Goal: Task Accomplishment & Management: Manage account settings

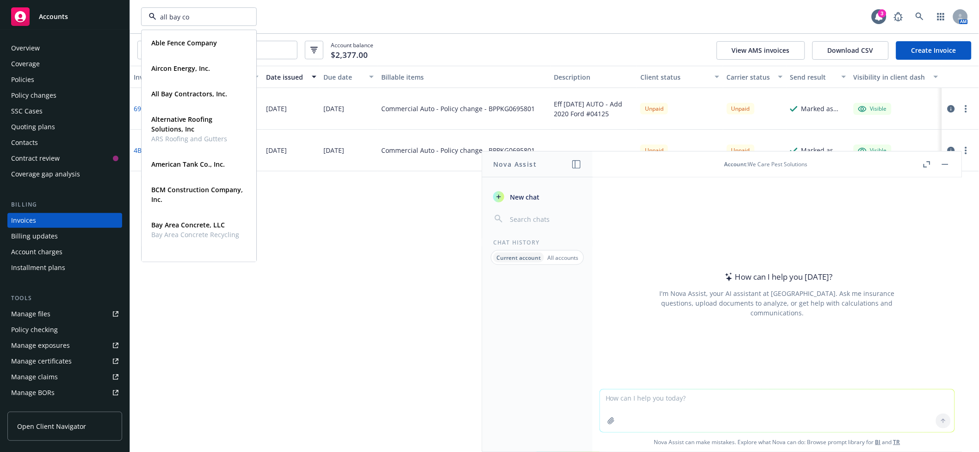
type input "all bay con"
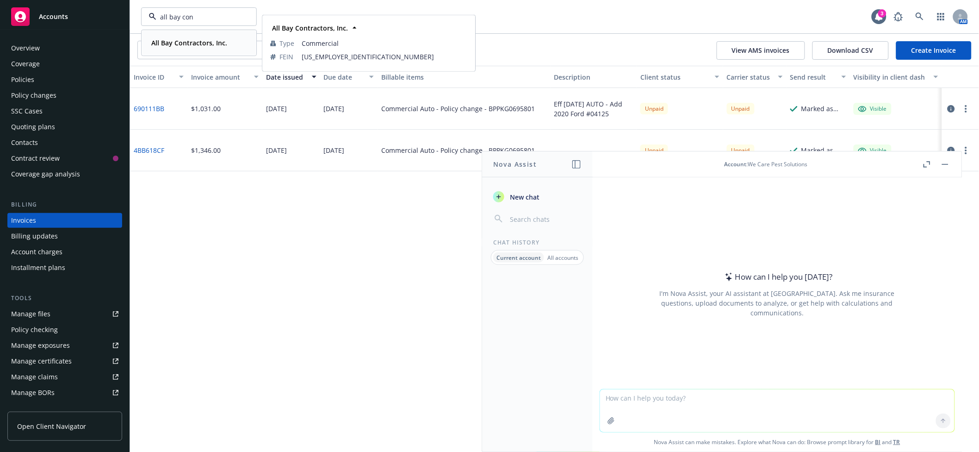
click at [186, 38] on strong "All Bay Contractors, Inc." at bounding box center [189, 42] width 76 height 9
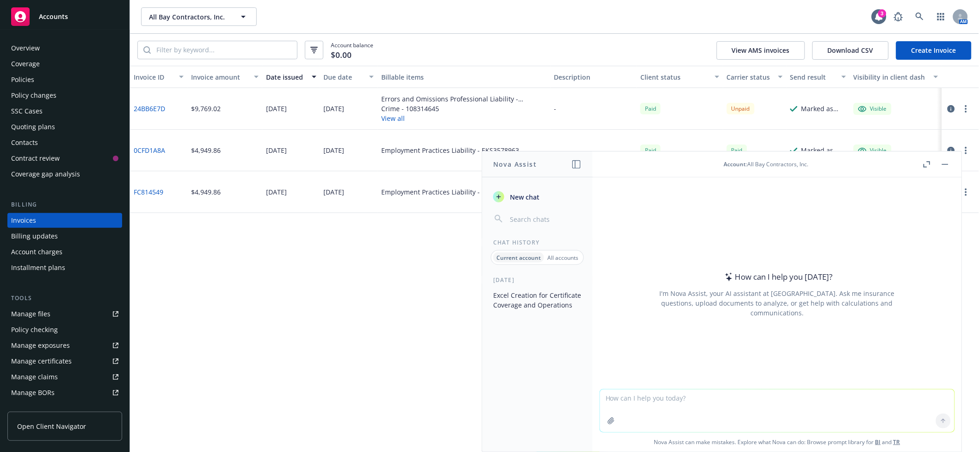
click at [50, 126] on div "Quoting plans" at bounding box center [33, 126] width 44 height 15
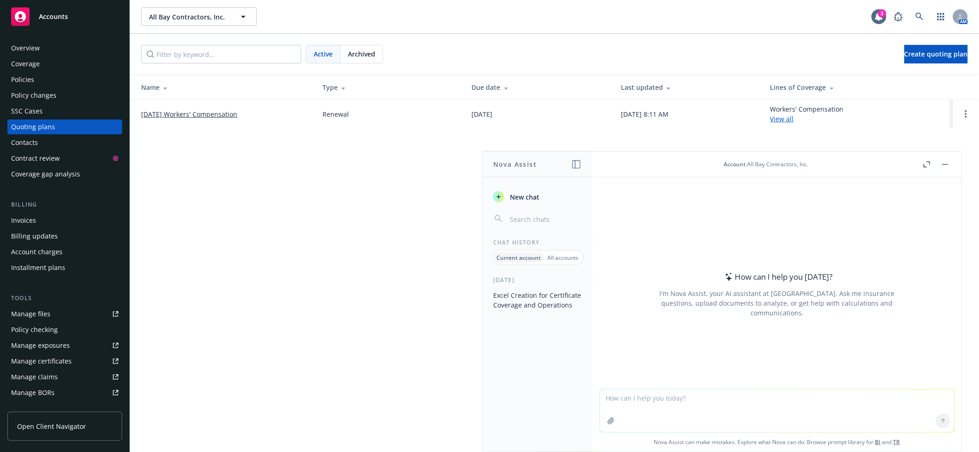
click at [56, 360] on div "Manage certificates" at bounding box center [41, 361] width 61 height 15
click at [942, 162] on button "button" at bounding box center [945, 164] width 11 height 11
